Goal: Task Accomplishment & Management: Manage account settings

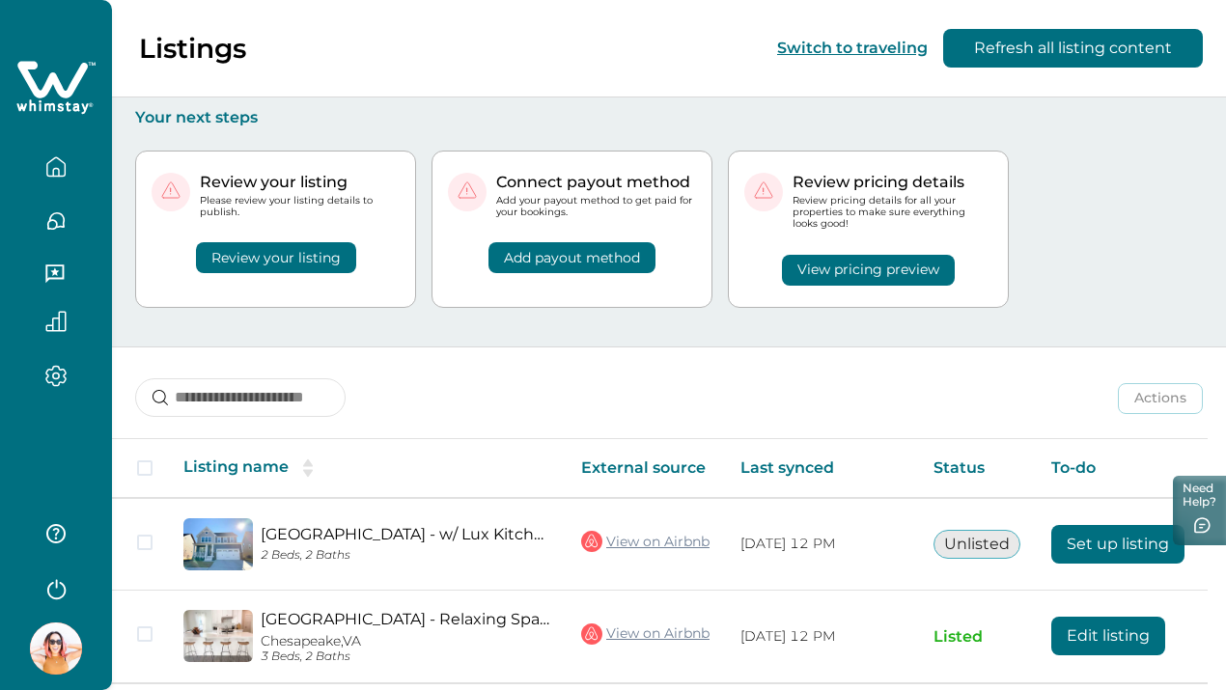
click at [286, 254] on button "Review your listing" at bounding box center [276, 257] width 160 height 31
click at [588, 256] on button "Add payout method" at bounding box center [571, 257] width 167 height 31
click at [53, 374] on icon "button" at bounding box center [56, 376] width 6 height 6
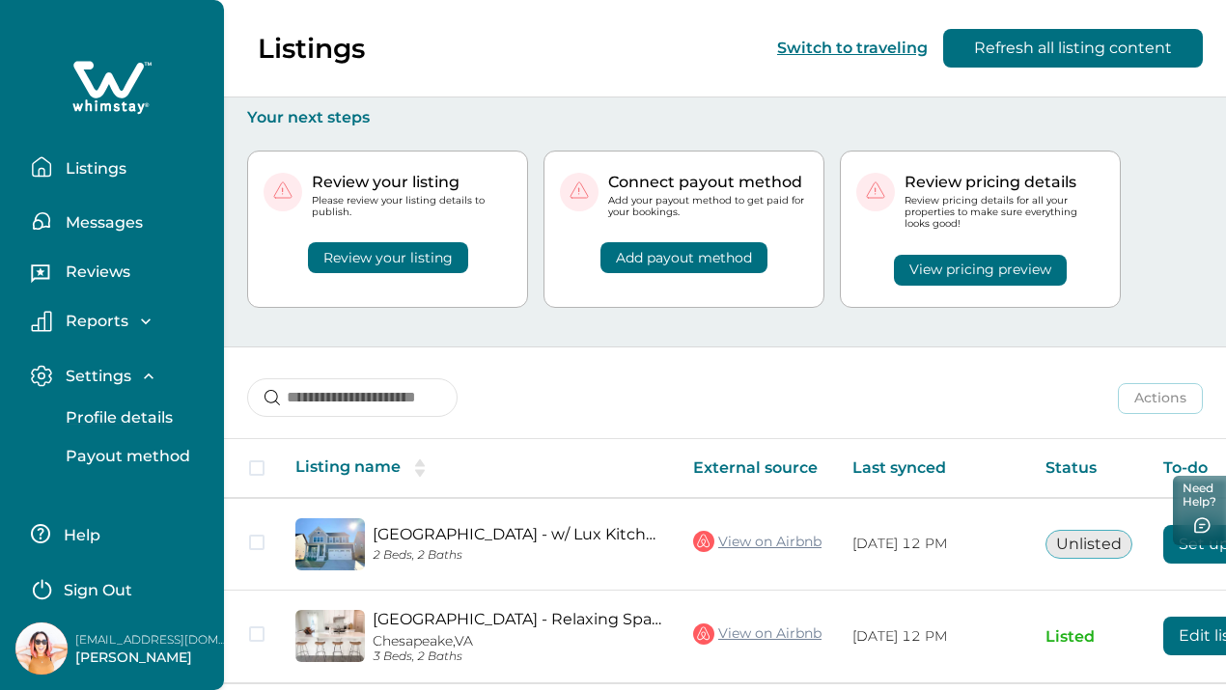
click at [166, 424] on p "Profile details" at bounding box center [116, 417] width 113 height 19
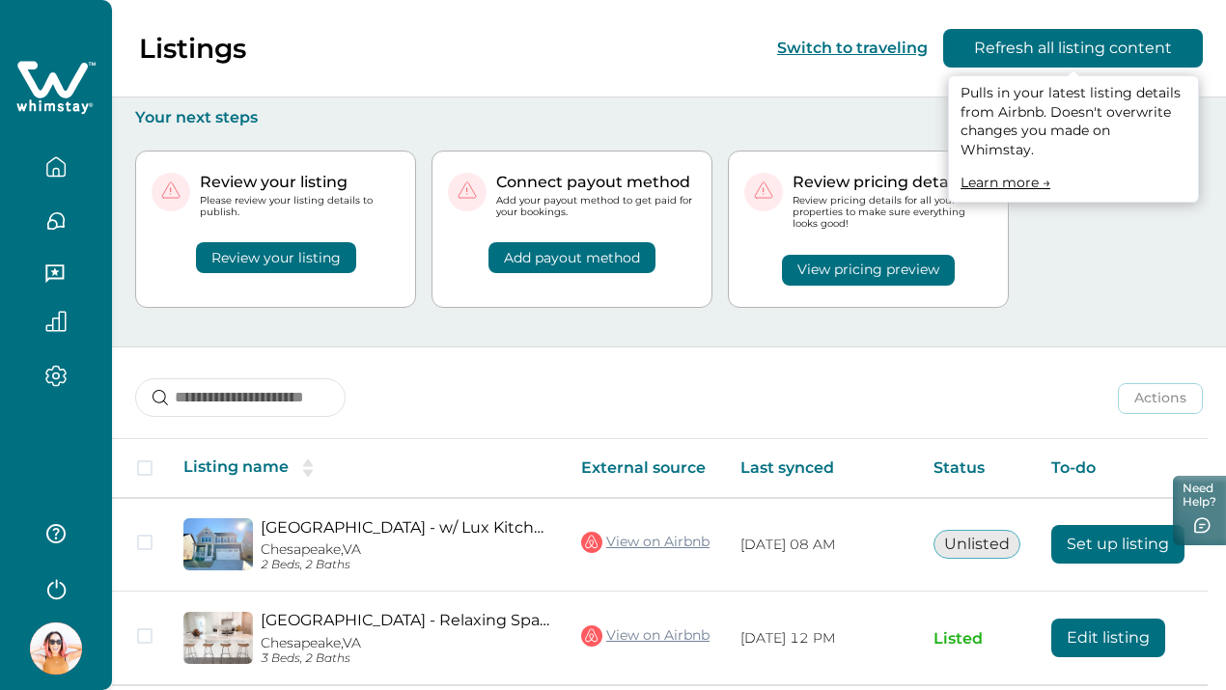
click at [1172, 49] on button "Refresh all listing content" at bounding box center [1073, 48] width 260 height 39
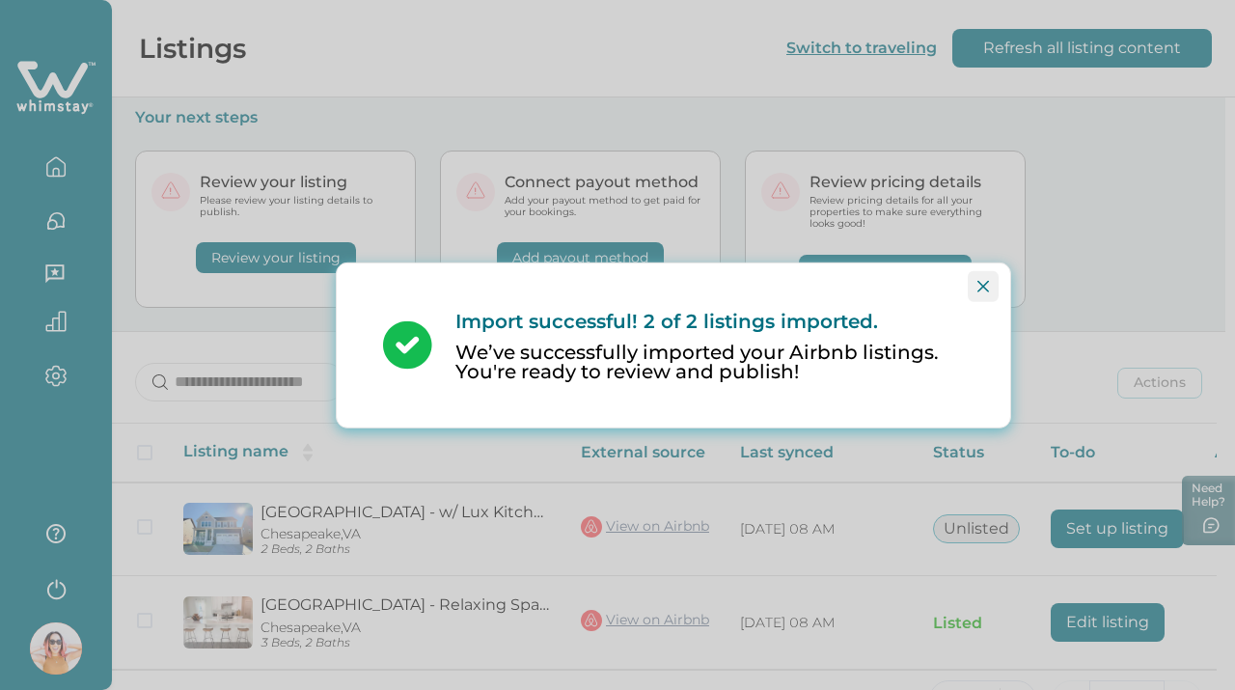
click at [988, 270] on button "Close" at bounding box center [983, 285] width 31 height 31
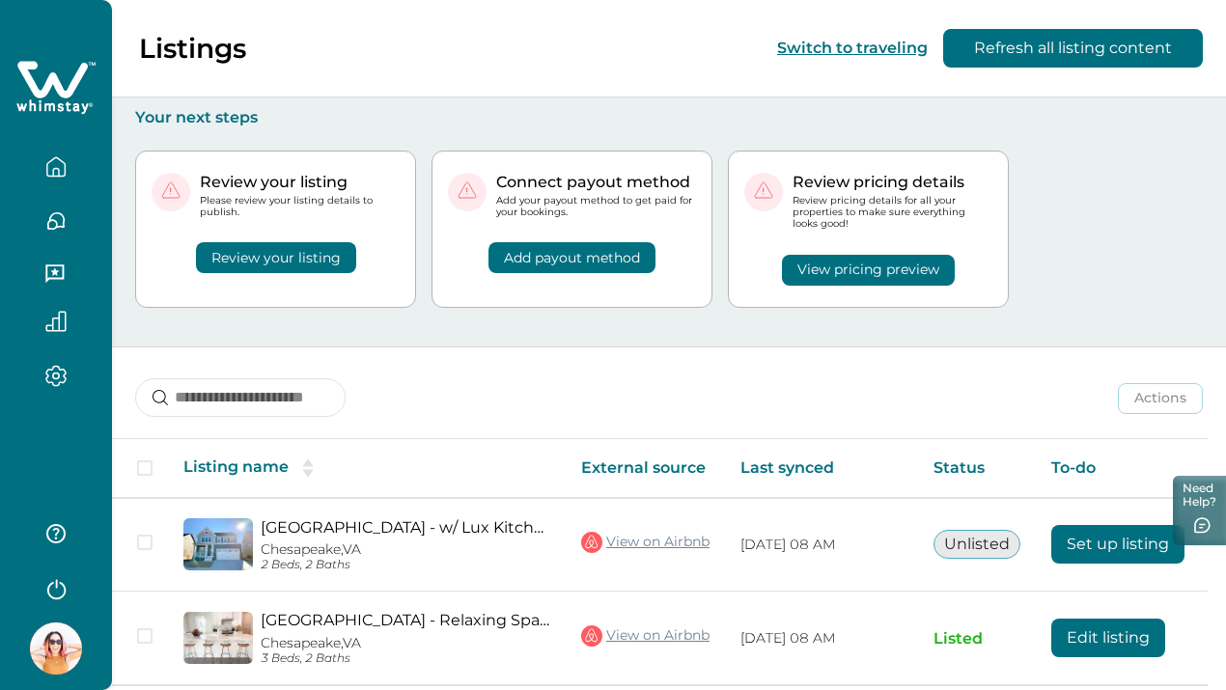
click at [881, 263] on button "View pricing preview" at bounding box center [868, 270] width 173 height 31
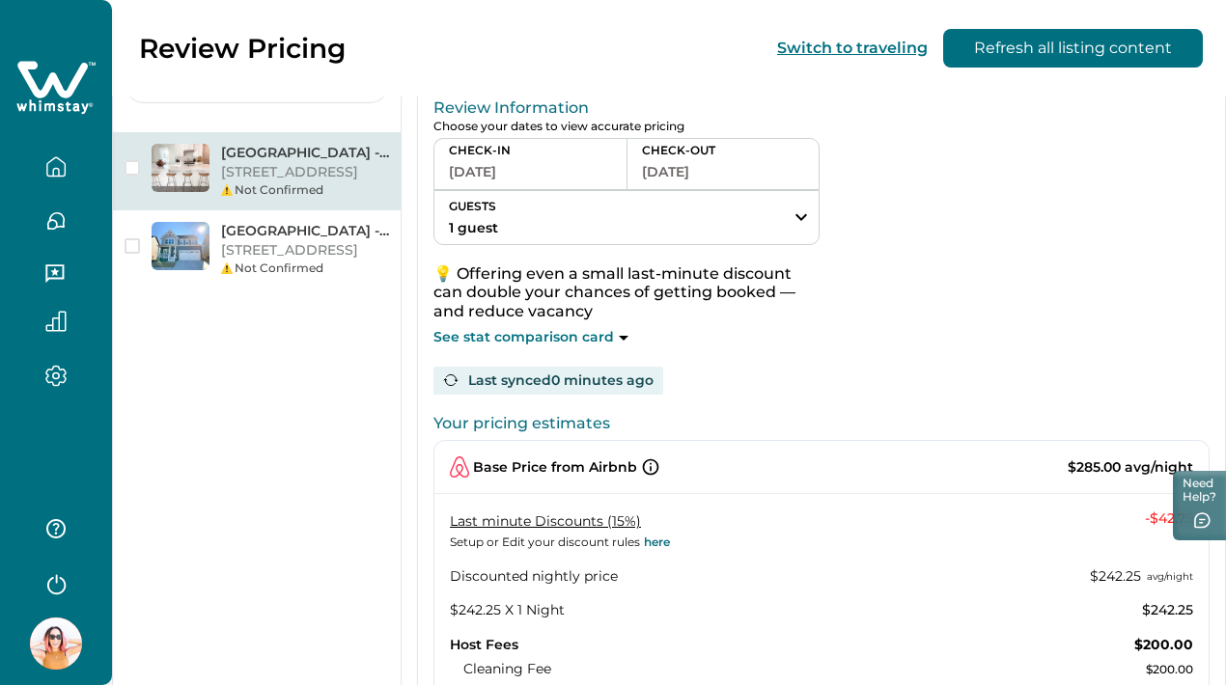
scroll to position [141, 0]
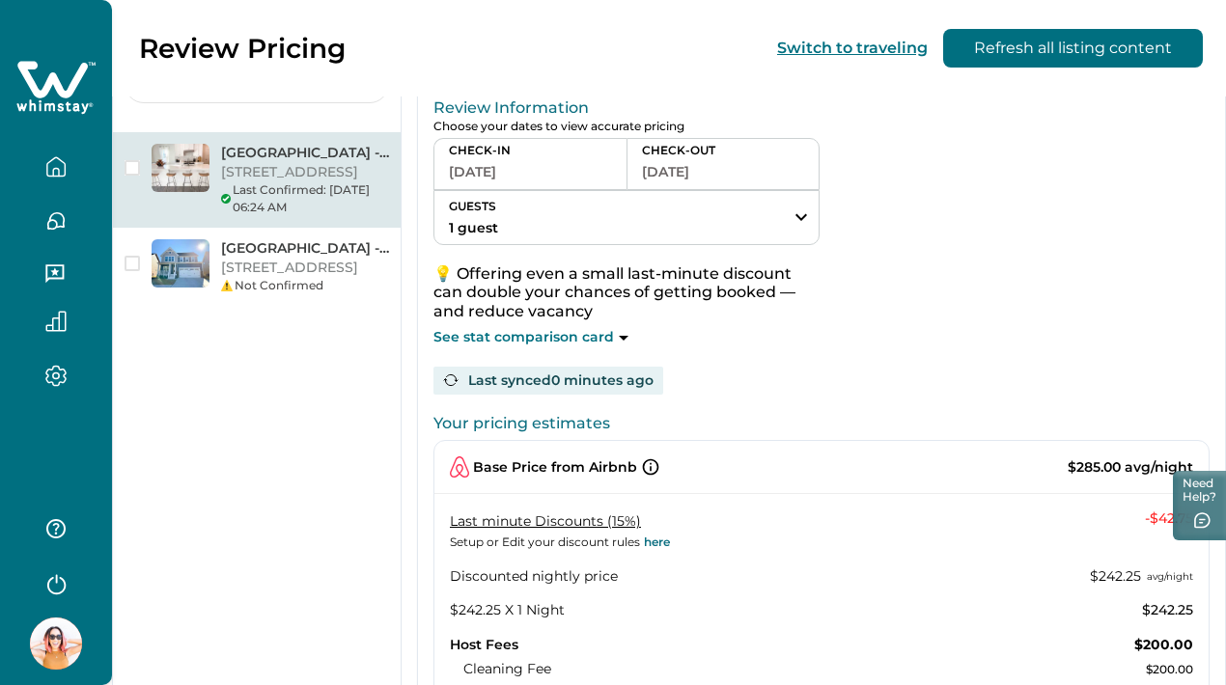
click at [626, 341] on div "See stat comparison card" at bounding box center [626, 337] width 386 height 19
click at [619, 338] on icon at bounding box center [624, 338] width 10 height 5
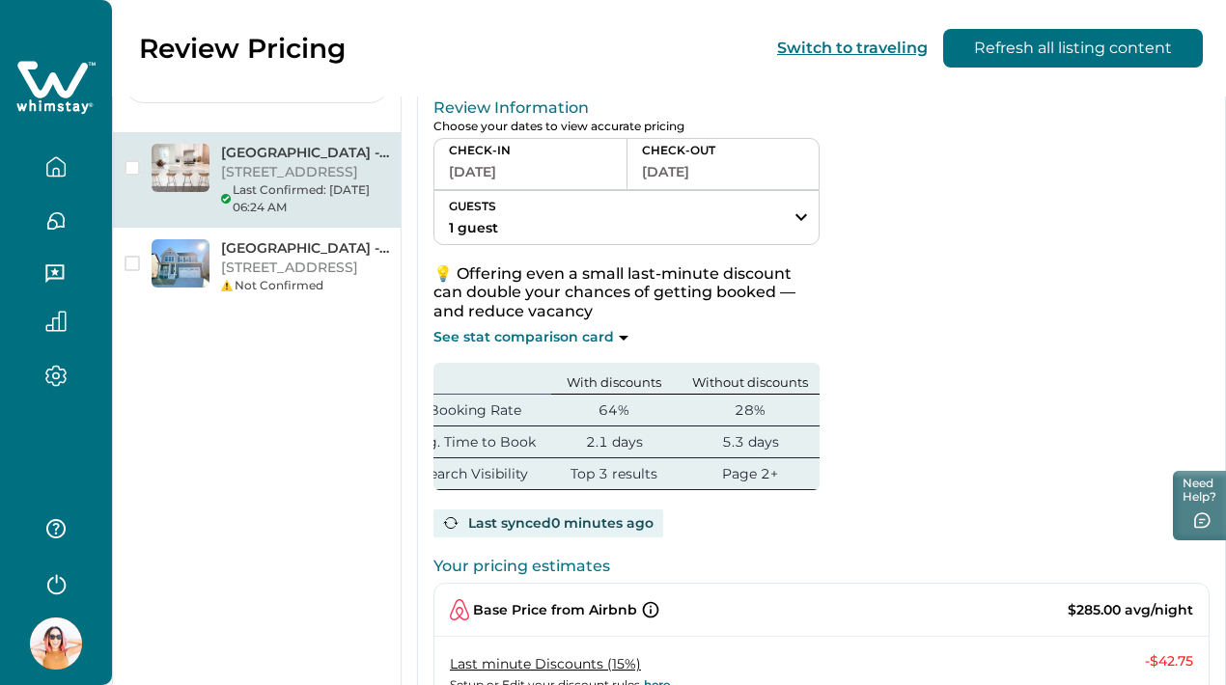
scroll to position [0, 0]
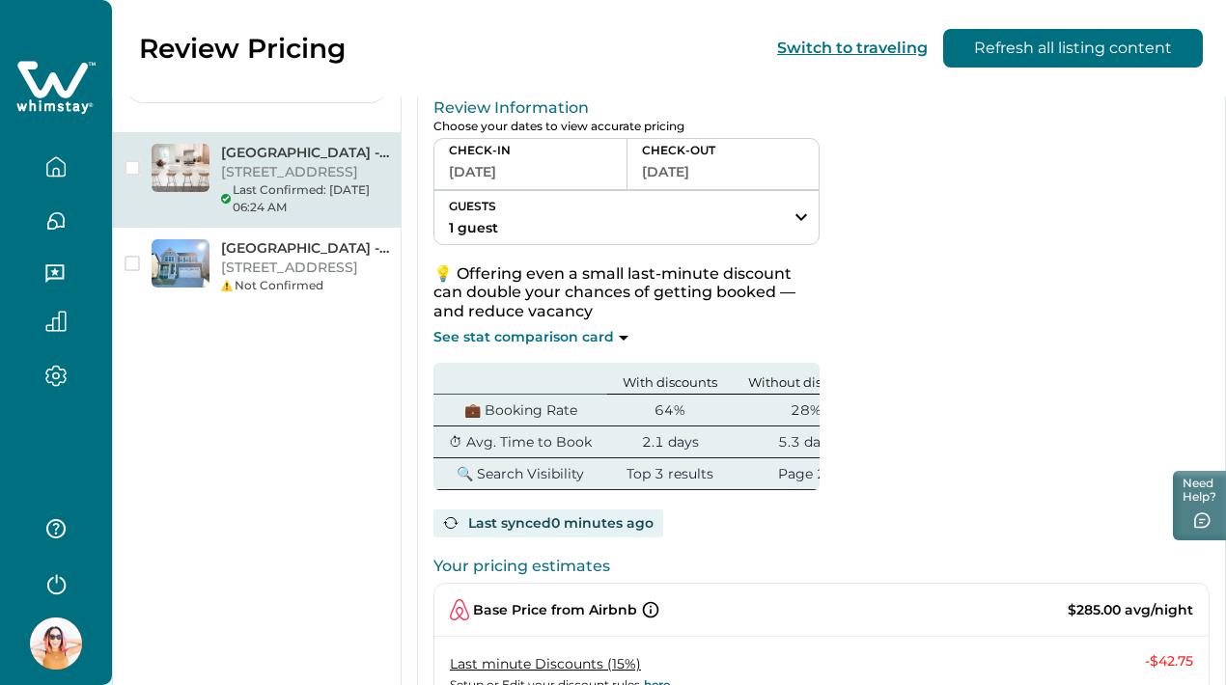
click at [65, 174] on icon "button" at bounding box center [55, 166] width 17 height 18
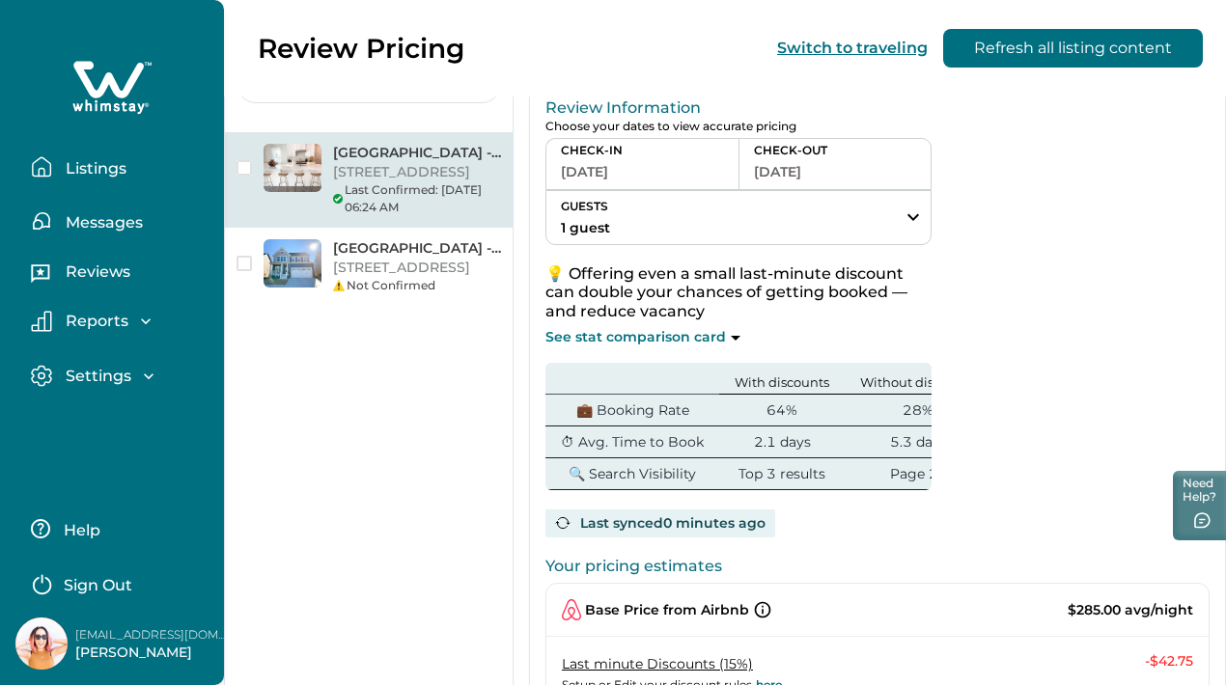
click at [127, 221] on p "Messages" at bounding box center [101, 222] width 83 height 19
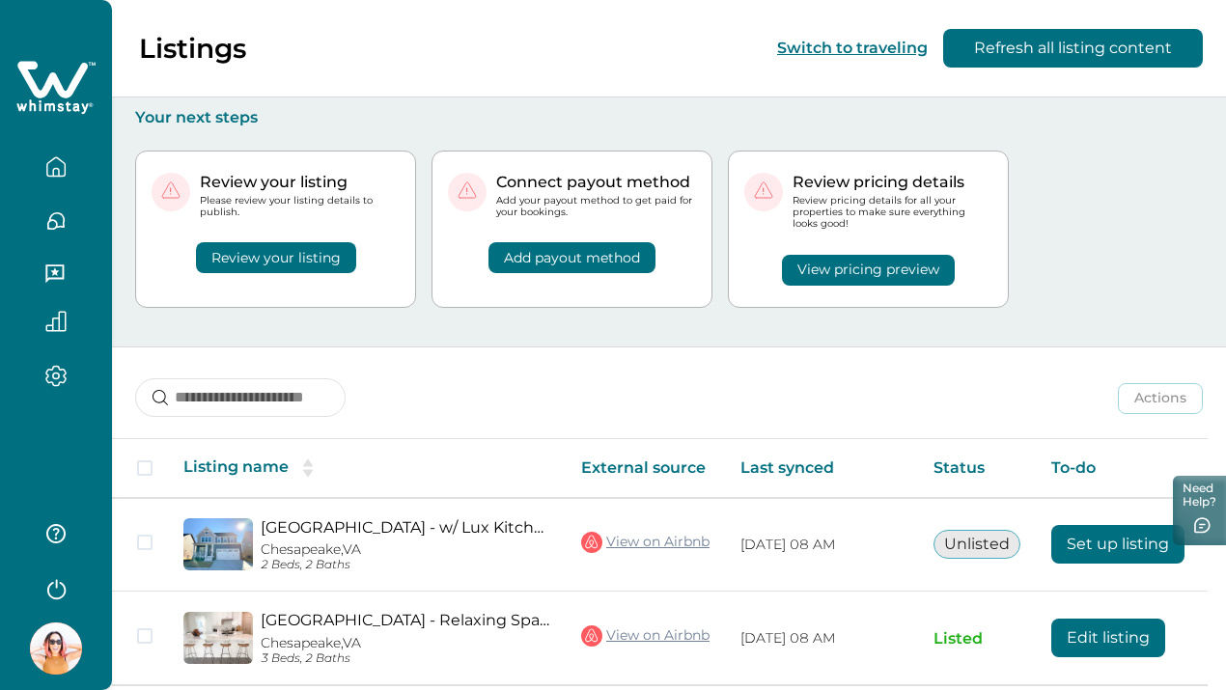
click at [547, 261] on button "Add payout method" at bounding box center [571, 257] width 167 height 31
